Goal: Task Accomplishment & Management: Complete application form

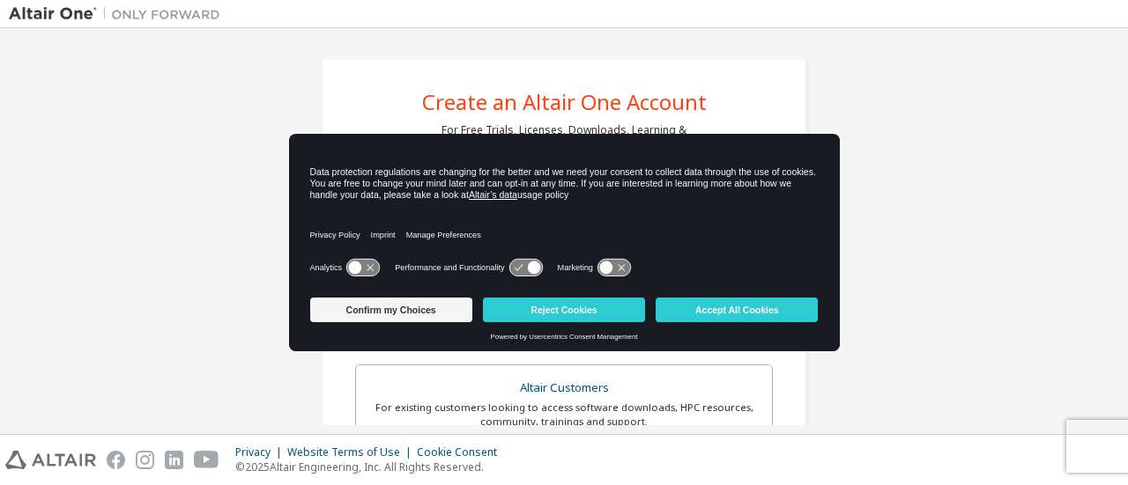
drag, startPoint x: 740, startPoint y: 304, endPoint x: 756, endPoint y: 294, distance: 18.6
click at [742, 303] on button "Accept All Cookies" at bounding box center [737, 310] width 162 height 25
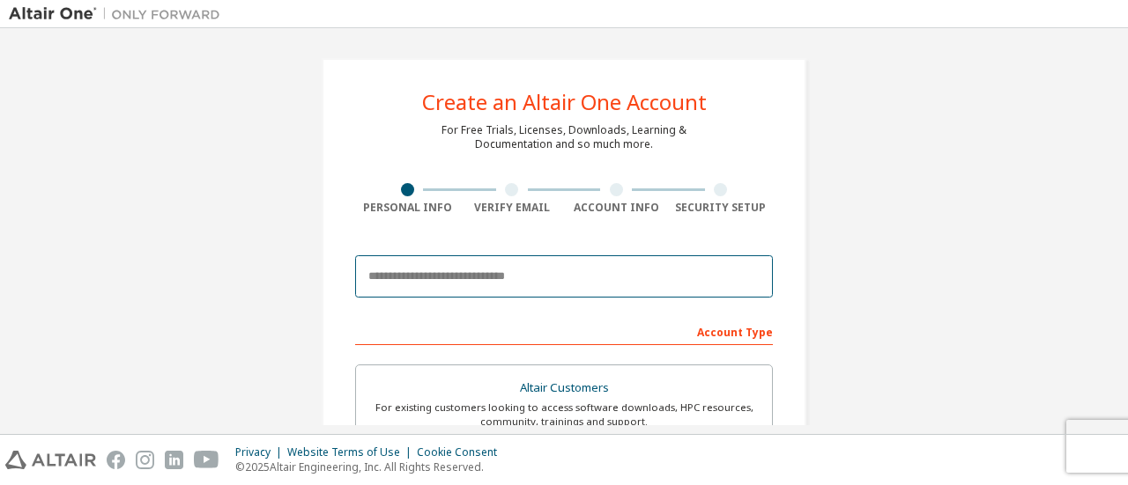
click at [403, 283] on input "email" at bounding box center [564, 277] width 418 height 42
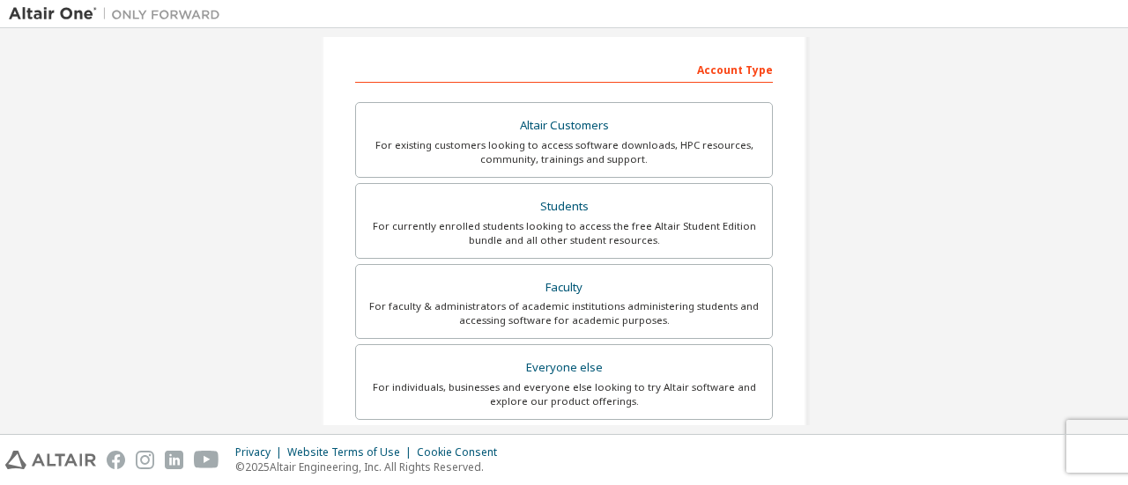
scroll to position [264, 0]
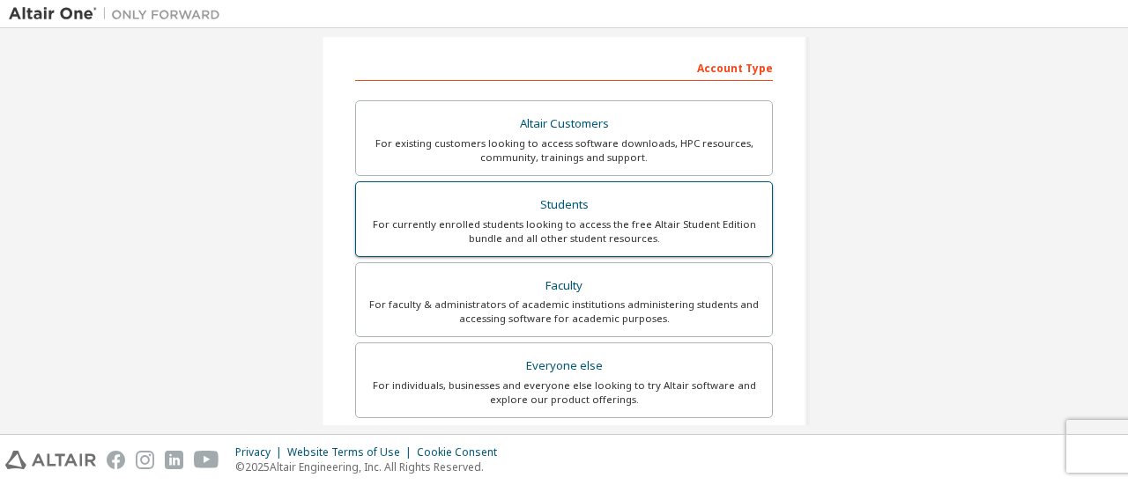
type input "**********"
click at [593, 201] on div "Students" at bounding box center [564, 205] width 395 height 25
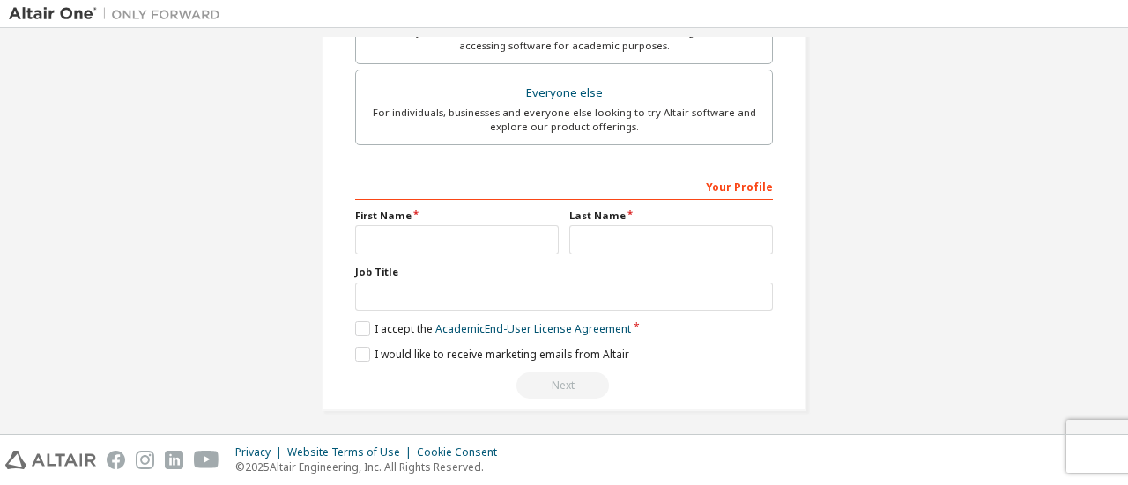
scroll to position [539, 0]
click at [370, 238] on input "text" at bounding box center [457, 238] width 204 height 29
type input "********"
click at [596, 226] on input "text" at bounding box center [671, 238] width 204 height 29
type input "*********"
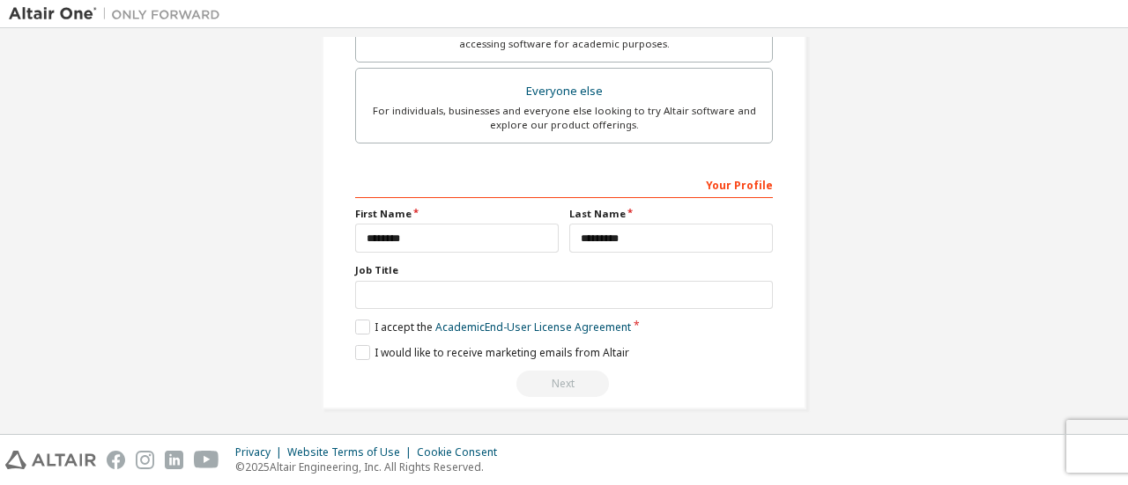
click at [381, 306] on div "Your Profile First Name ******** Last Name ********* Job Title Please provide S…" at bounding box center [564, 284] width 418 height 228
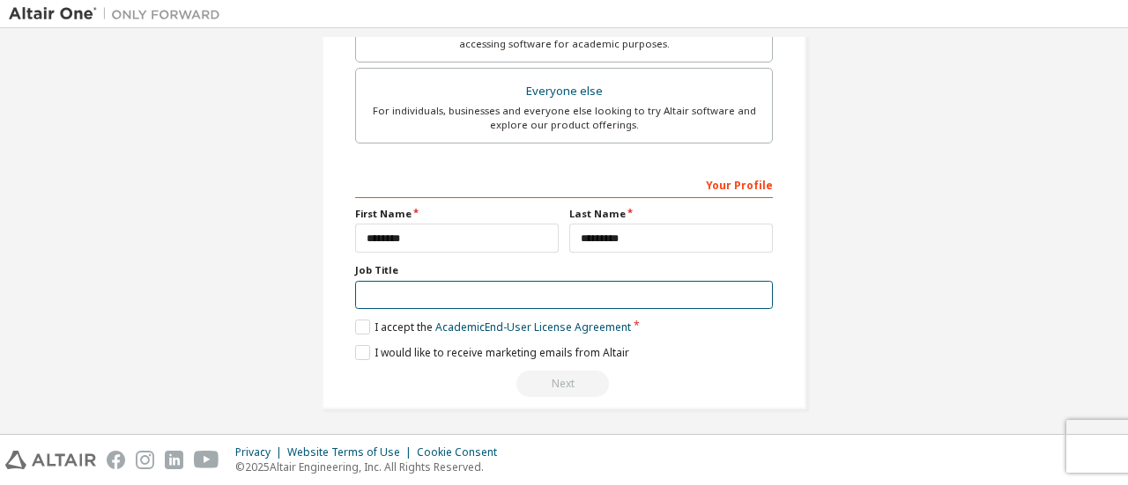
click at [390, 298] on input "text" at bounding box center [564, 295] width 418 height 29
type input "*"
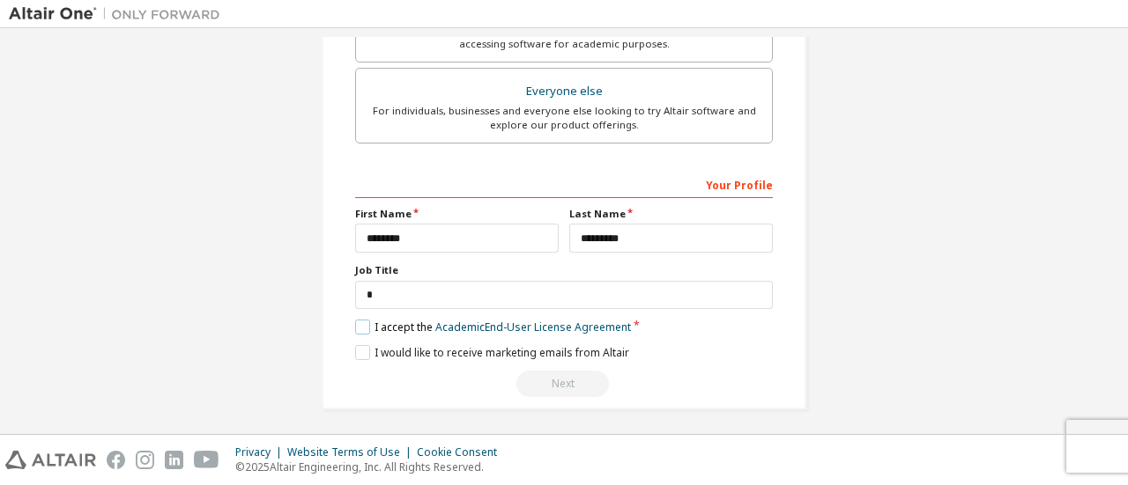
click at [367, 322] on label "I accept the Academic End-User License Agreement" at bounding box center [493, 327] width 276 height 15
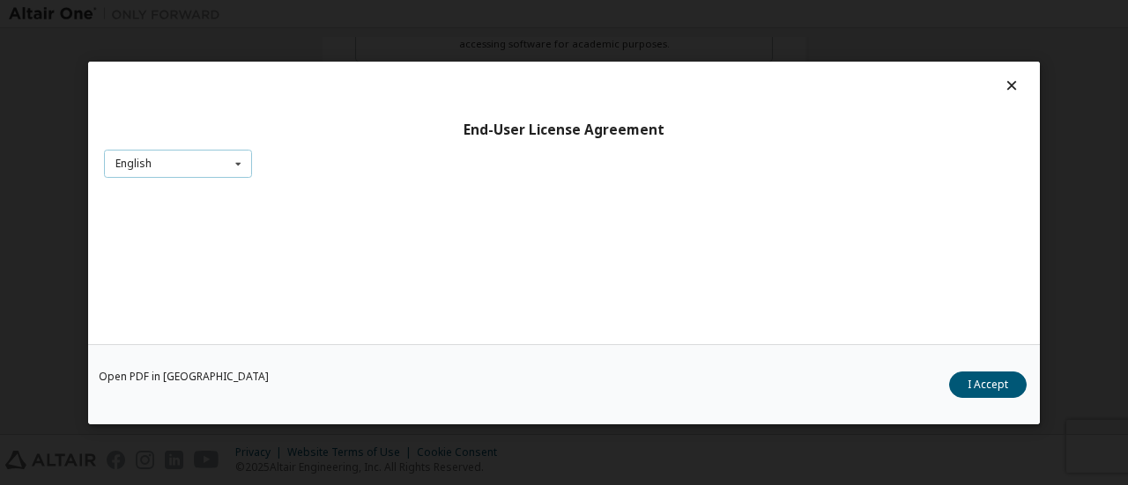
click at [241, 169] on icon at bounding box center [238, 163] width 22 height 27
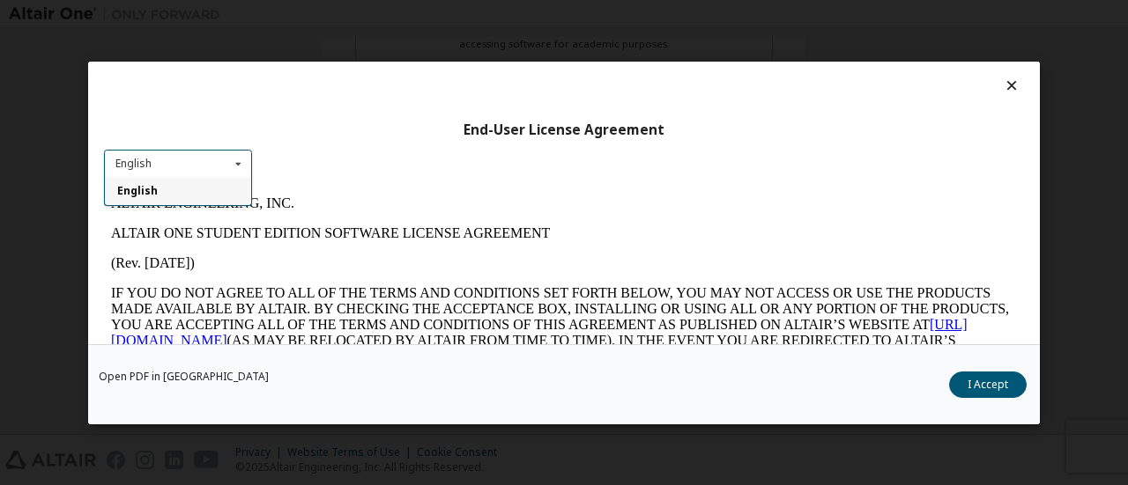
scroll to position [0, 0]
click at [241, 169] on icon at bounding box center [238, 163] width 22 height 27
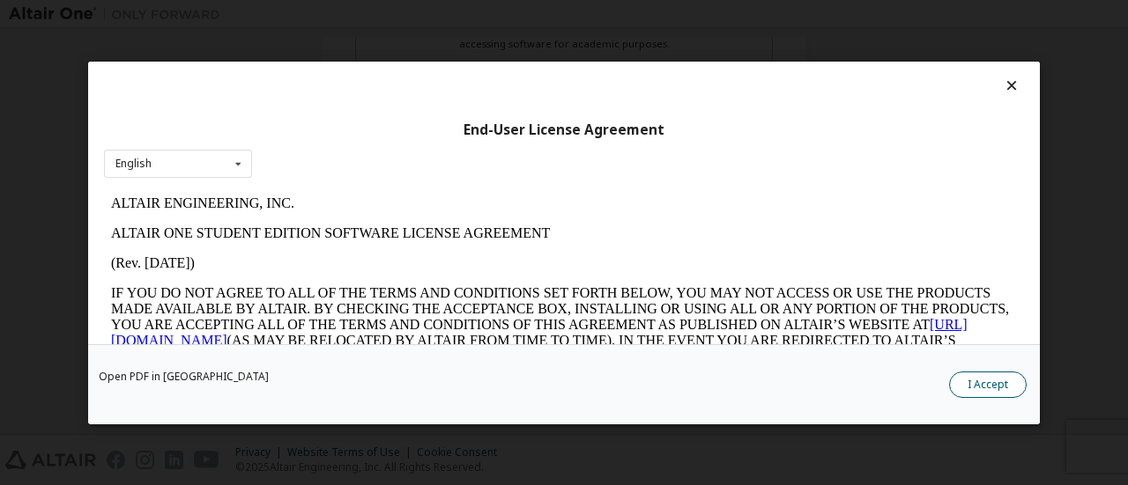
click at [999, 380] on button "I Accept" at bounding box center [988, 384] width 78 height 26
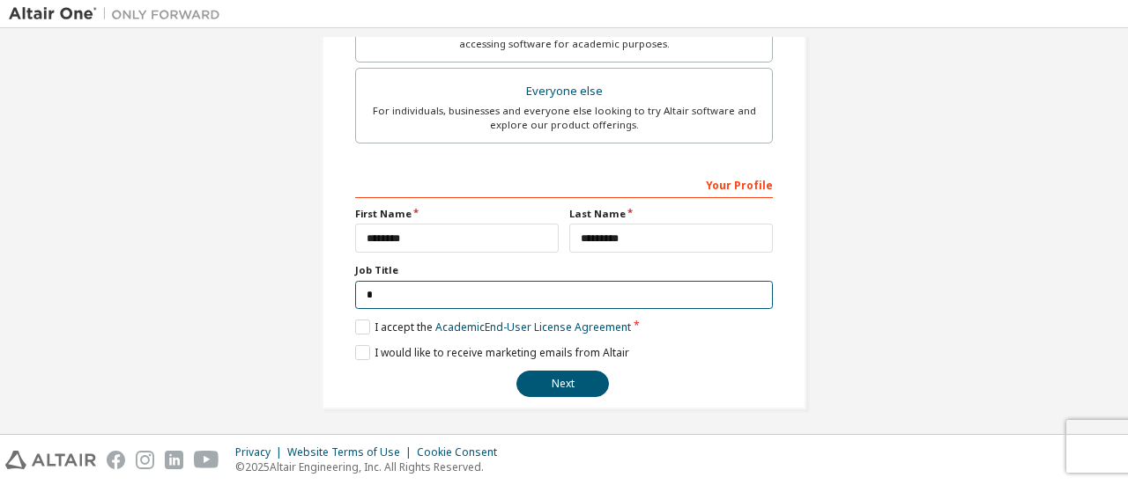
click at [462, 281] on input "*" at bounding box center [564, 295] width 418 height 29
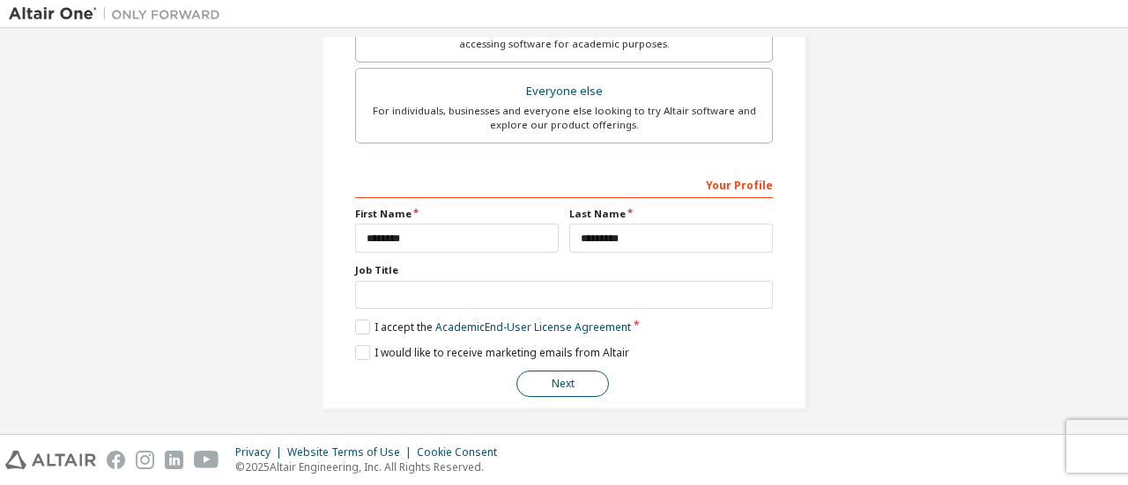
click at [527, 385] on button "Next" at bounding box center [562, 384] width 93 height 26
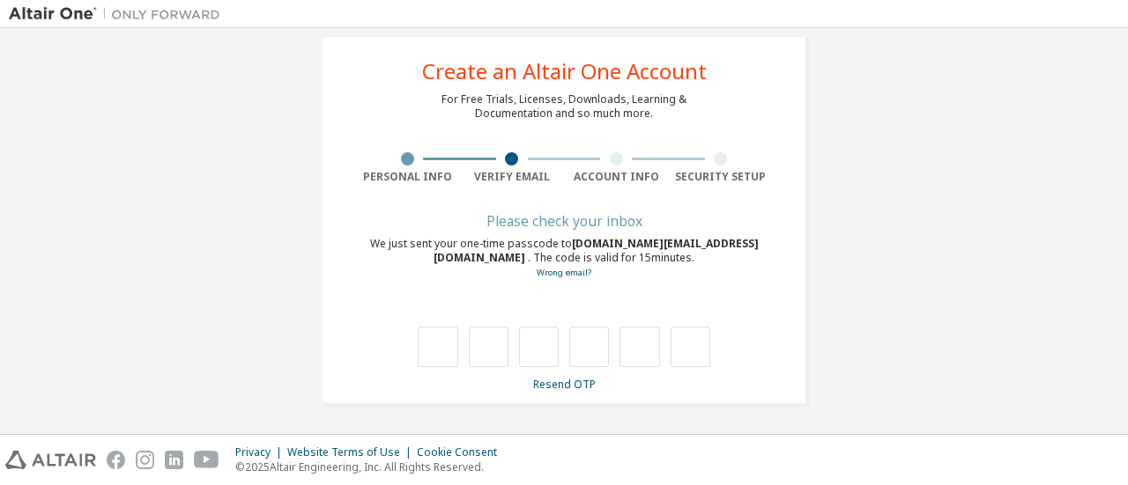
scroll to position [30, 0]
click at [356, 345] on div at bounding box center [564, 330] width 418 height 77
click at [436, 348] on input "text" at bounding box center [438, 348] width 40 height 41
type input "*"
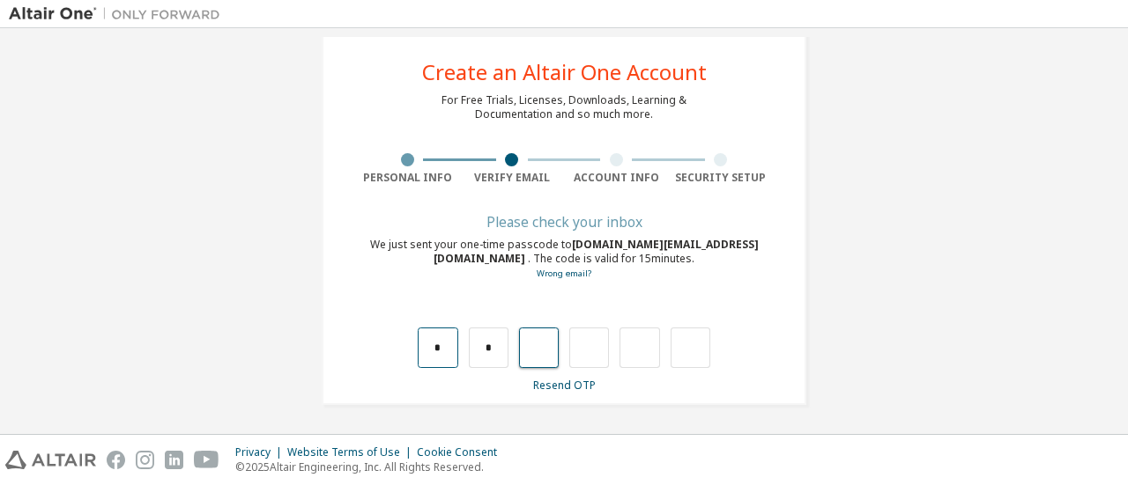
type input "*"
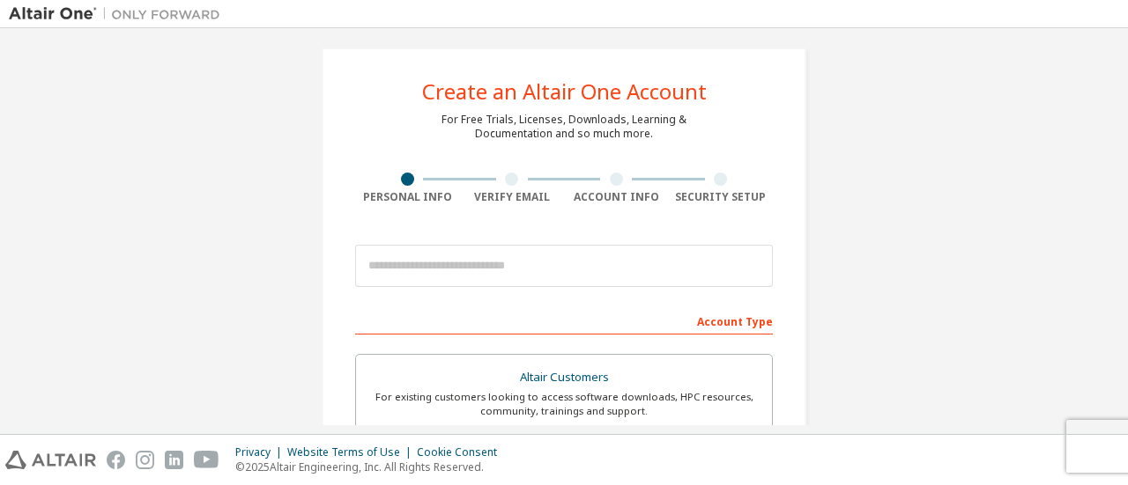
scroll to position [539, 0]
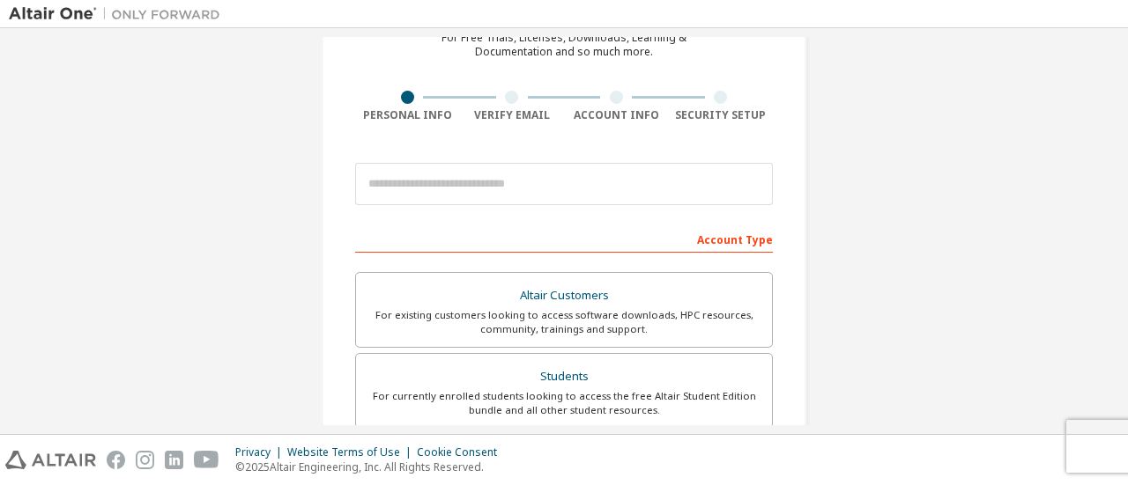
scroll to position [176, 0]
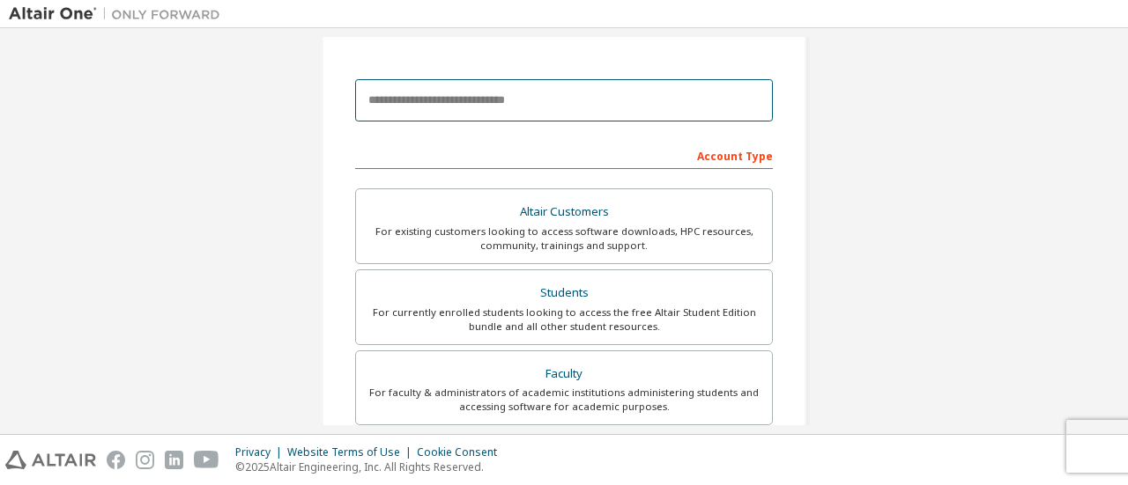
click at [453, 108] on input "email" at bounding box center [564, 100] width 418 height 42
type input "**********"
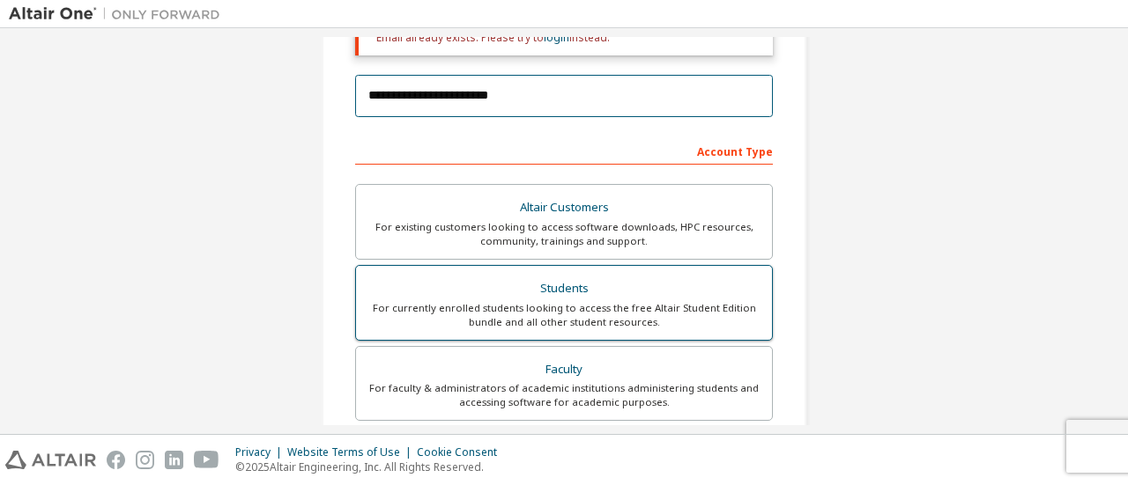
scroll to position [264, 0]
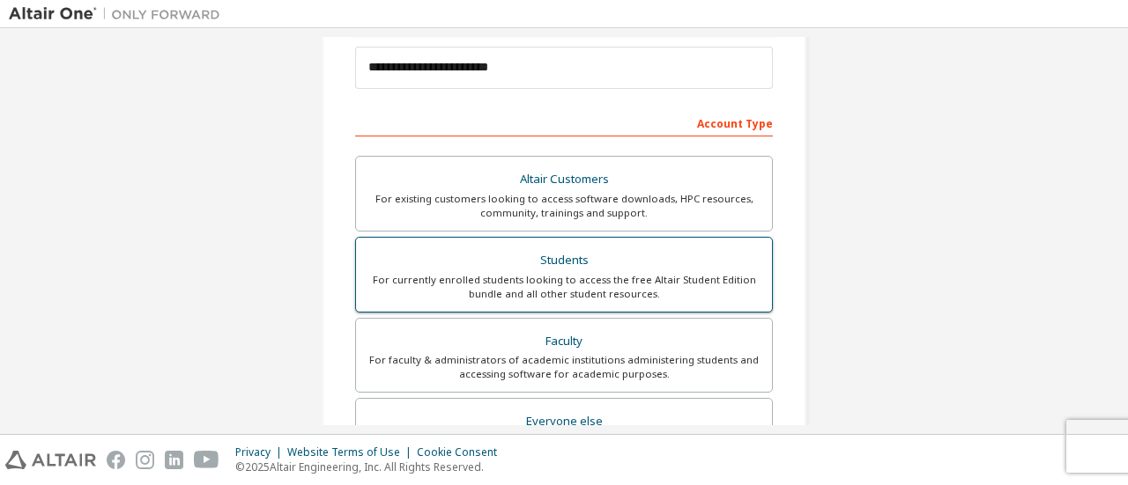
click at [601, 278] on div "For currently enrolled students looking to access the free Altair Student Editi…" at bounding box center [564, 287] width 395 height 28
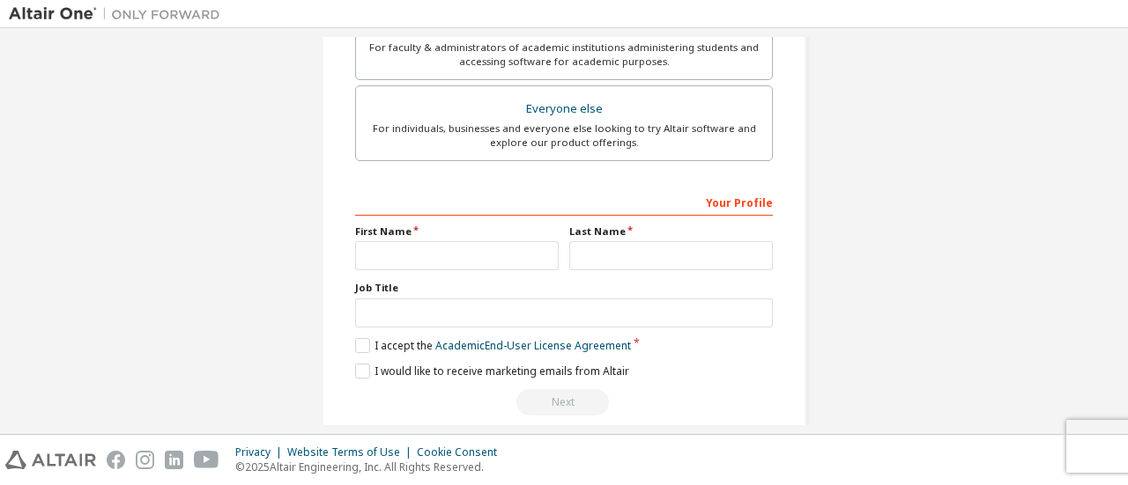
scroll to position [596, 0]
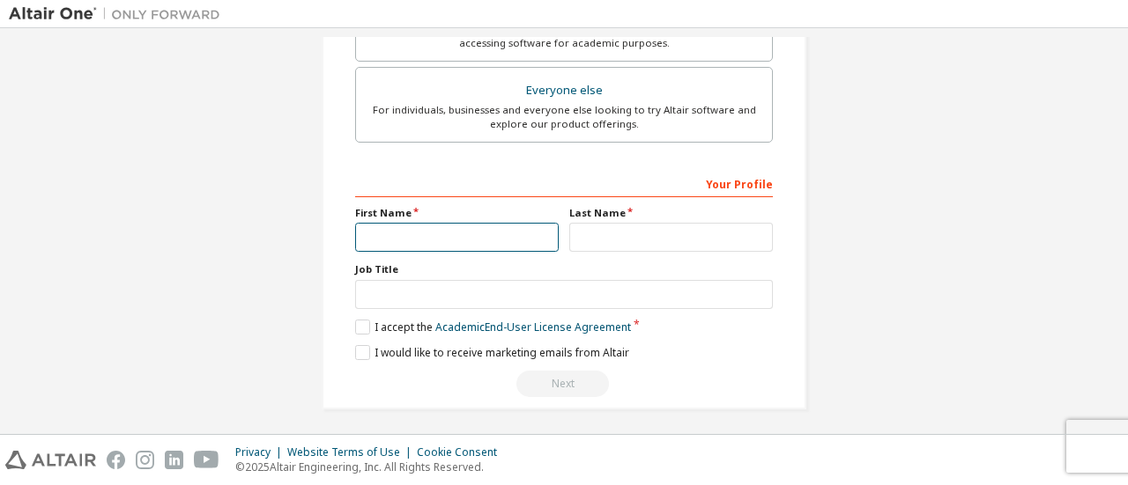
click at [478, 237] on input "text" at bounding box center [457, 237] width 204 height 29
type input "********"
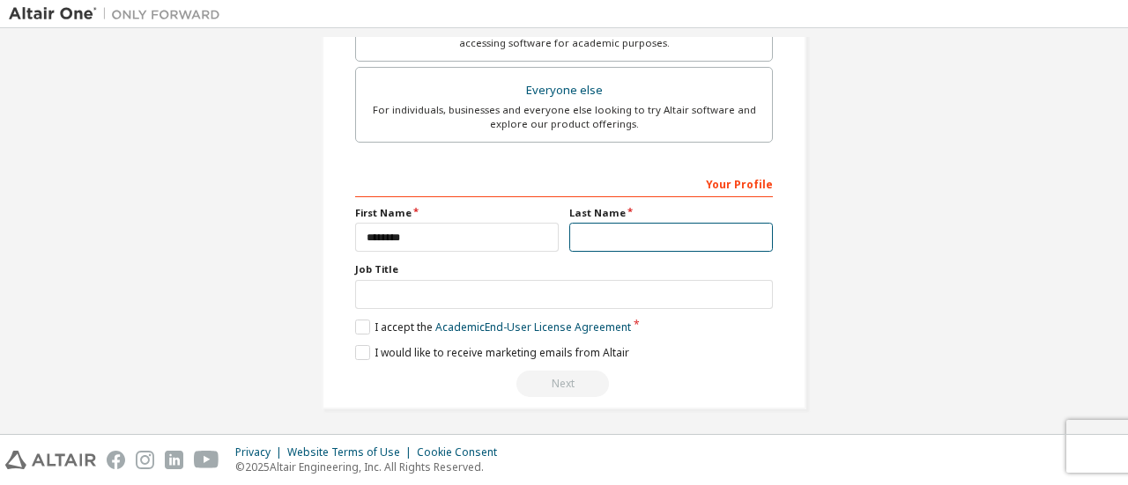
click at [657, 235] on input "text" at bounding box center [671, 237] width 204 height 29
type input "*********"
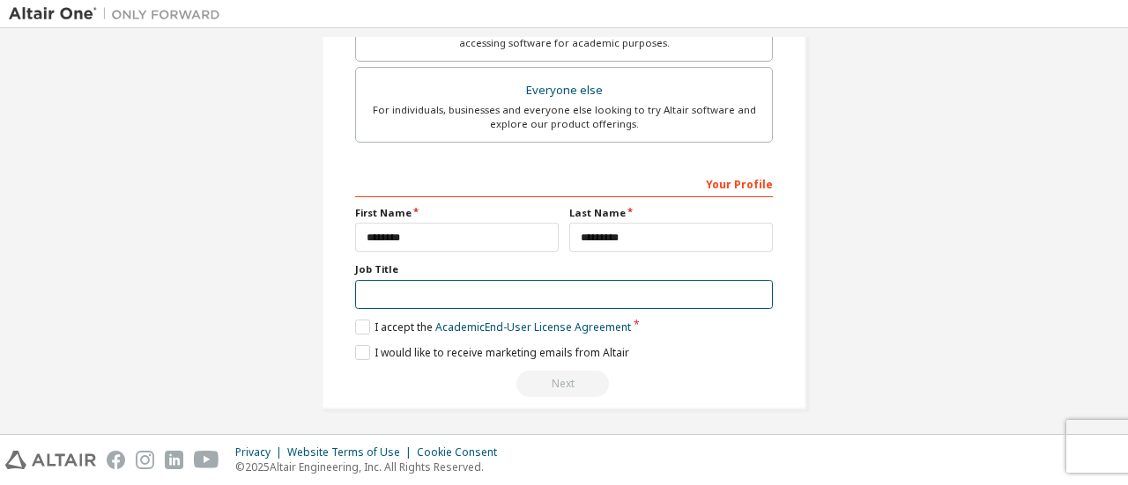
click at [387, 290] on input "text" at bounding box center [564, 294] width 418 height 29
type input "**********"
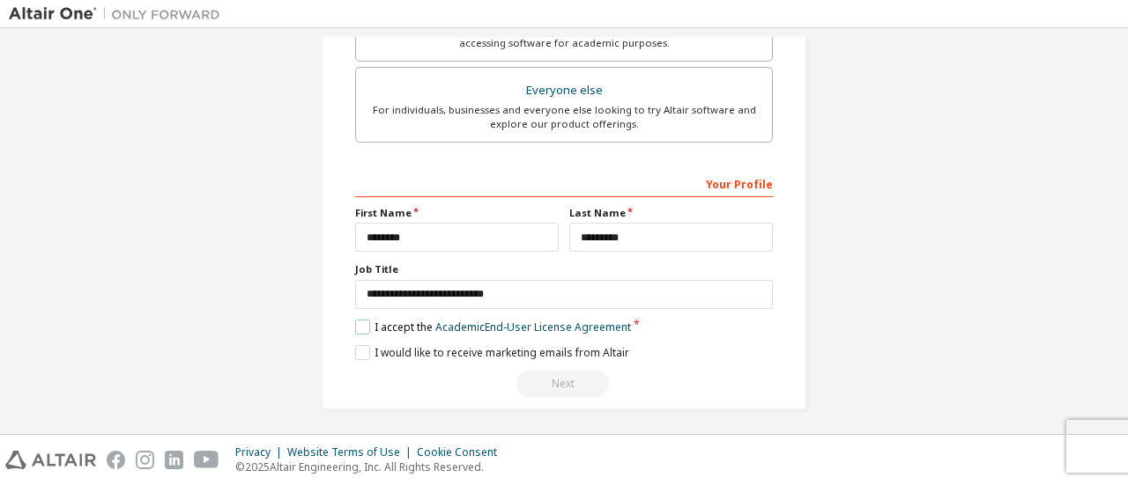
click at [361, 320] on label "I accept the Academic End-User License Agreement" at bounding box center [493, 327] width 276 height 15
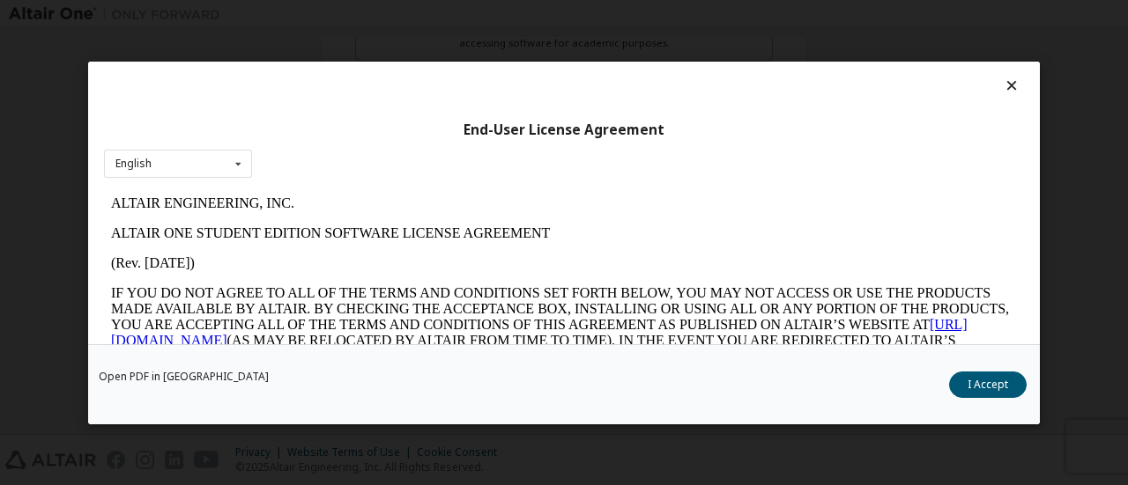
scroll to position [0, 0]
click at [1003, 91] on icon at bounding box center [1012, 86] width 19 height 16
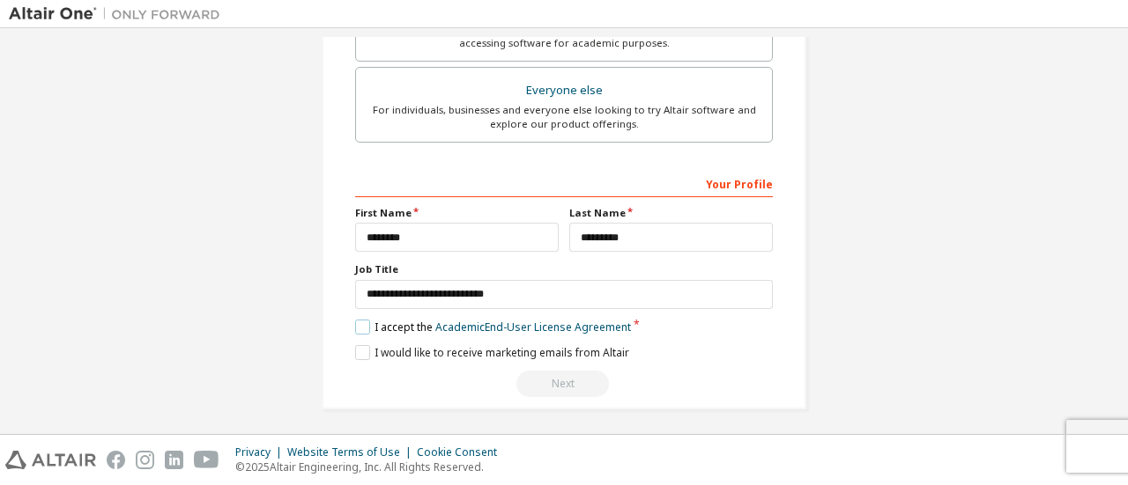
click at [364, 320] on label "I accept the Academic End-User License Agreement" at bounding box center [493, 327] width 276 height 15
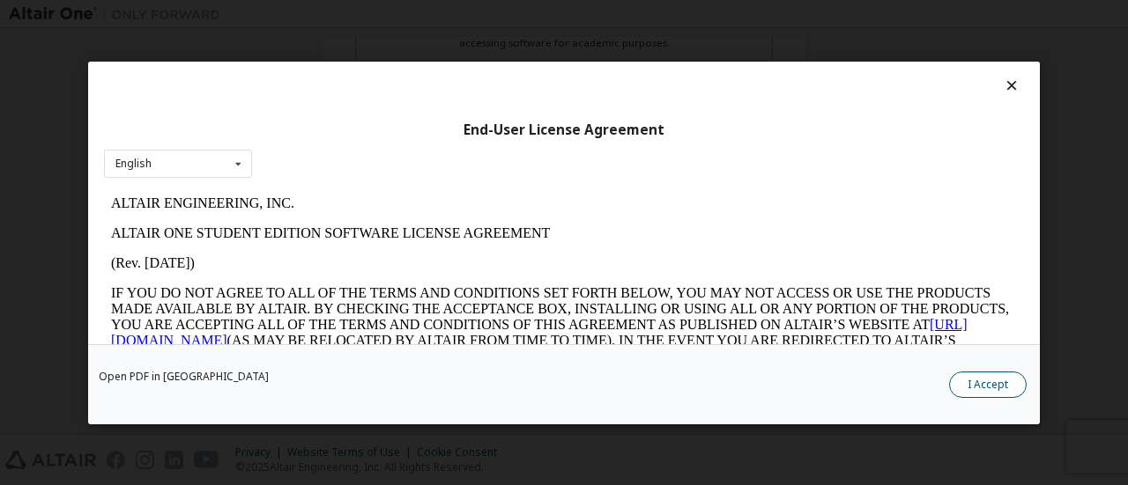
click at [979, 383] on button "I Accept" at bounding box center [988, 384] width 78 height 26
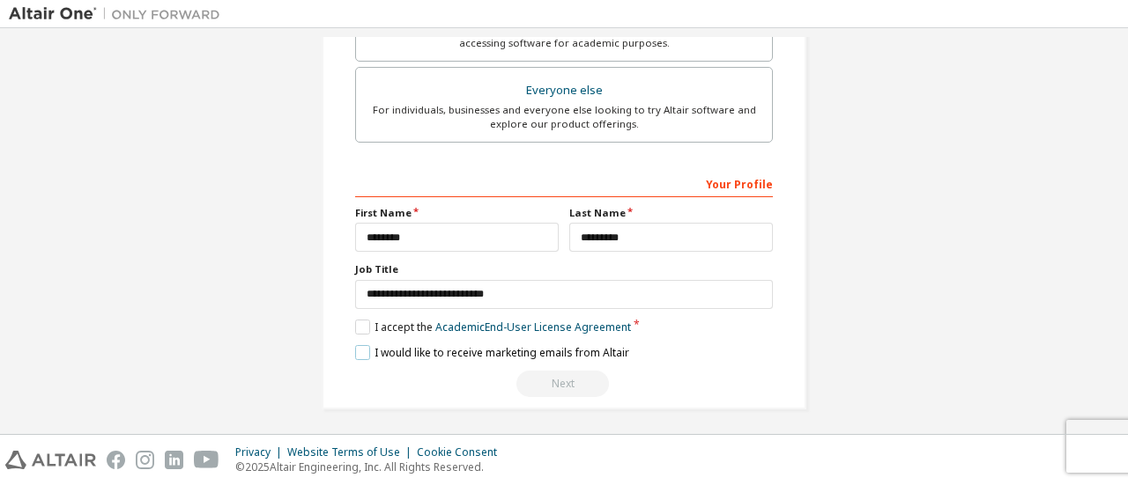
click at [355, 345] on label "I would like to receive marketing emails from Altair" at bounding box center [492, 352] width 274 height 15
click at [550, 374] on div "Next" at bounding box center [564, 384] width 418 height 26
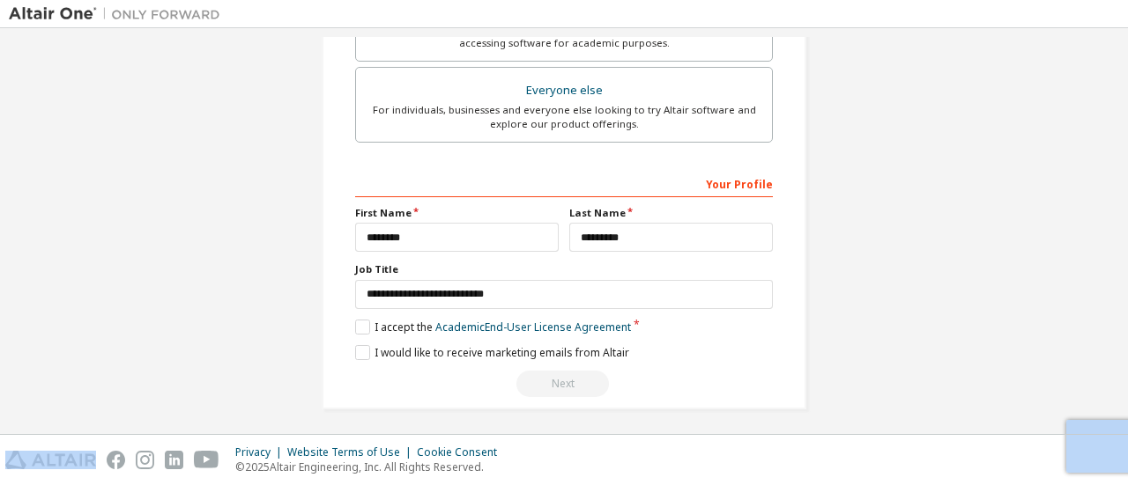
click at [550, 374] on div "Next" at bounding box center [564, 384] width 418 height 26
click at [358, 345] on label "I would like to receive marketing emails from Altair" at bounding box center [492, 352] width 274 height 15
click at [359, 328] on label "I accept the Academic End-User License Agreement" at bounding box center [493, 327] width 276 height 15
click at [580, 383] on div "Next" at bounding box center [564, 384] width 418 height 26
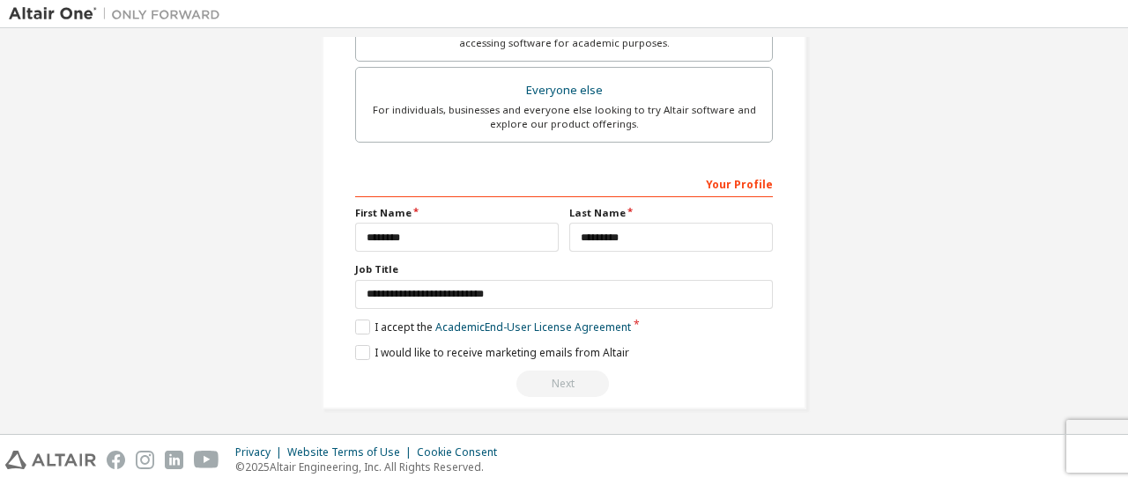
click at [567, 371] on div "Next" at bounding box center [564, 384] width 418 height 26
click at [478, 322] on link "Academic End-User License Agreement" at bounding box center [533, 327] width 196 height 15
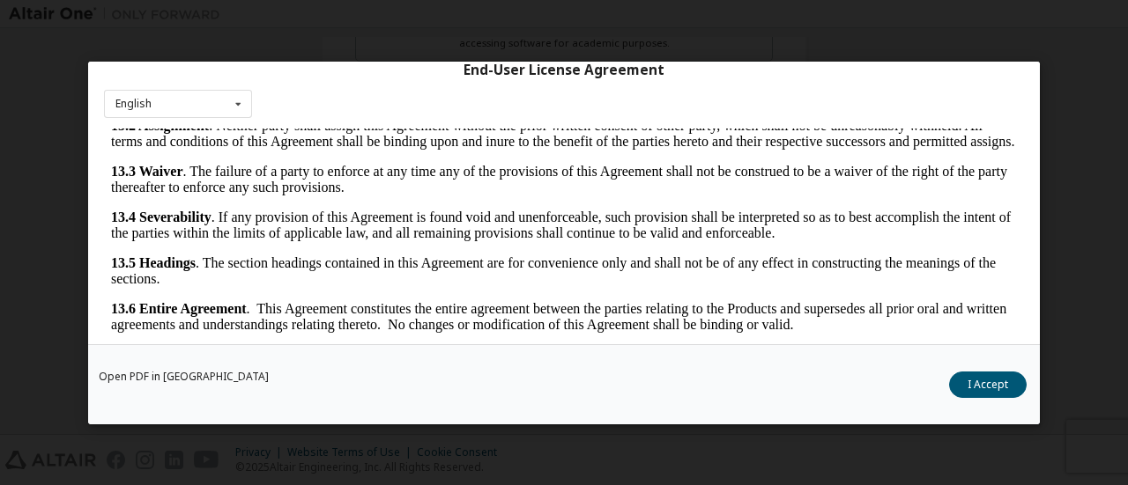
scroll to position [82, 0]
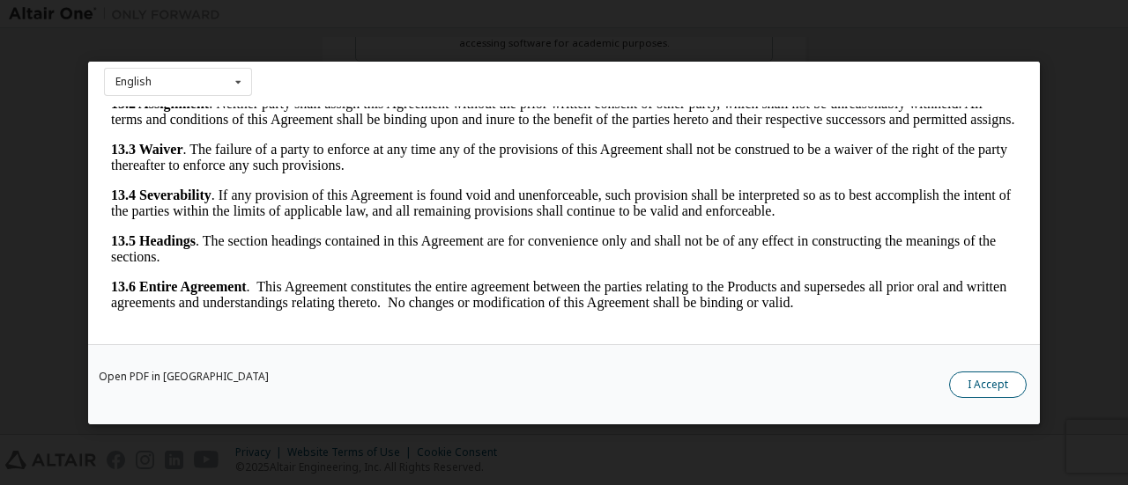
click at [1001, 385] on button "I Accept" at bounding box center [988, 384] width 78 height 26
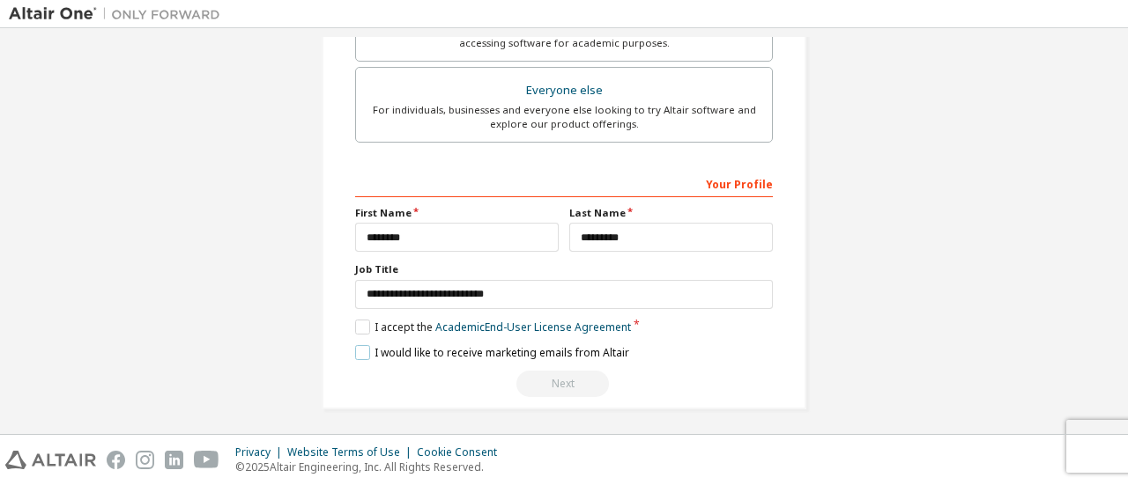
click at [357, 345] on label "I would like to receive marketing emails from Altair" at bounding box center [492, 352] width 274 height 15
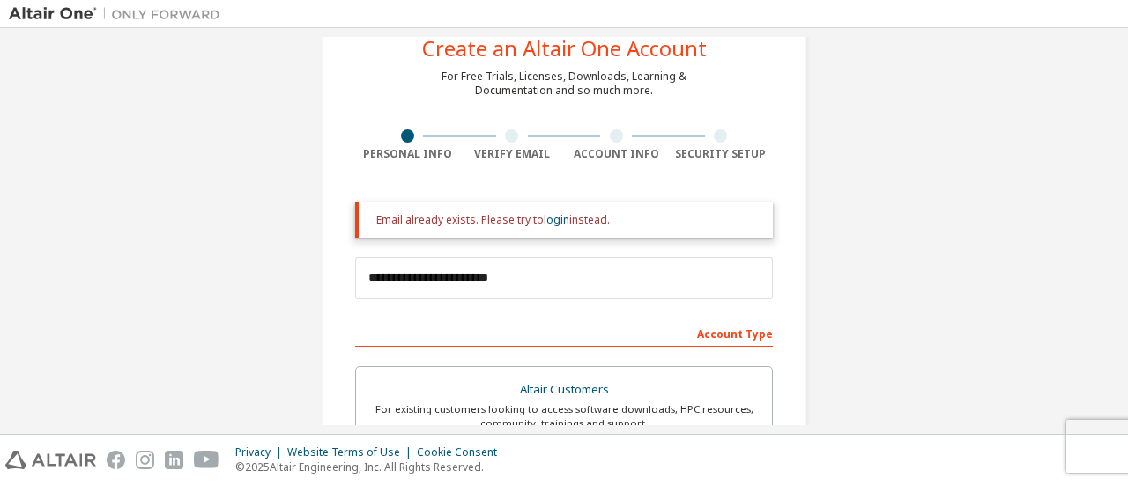
scroll to position [0, 0]
